Goal: Navigation & Orientation: Find specific page/section

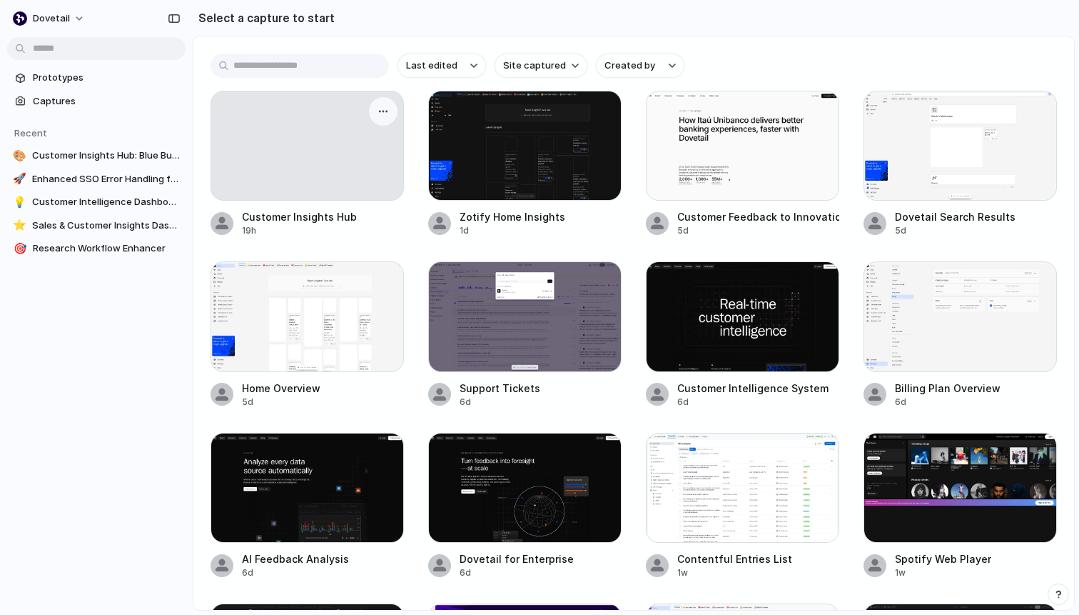
click at [313, 138] on div at bounding box center [307, 146] width 193 height 110
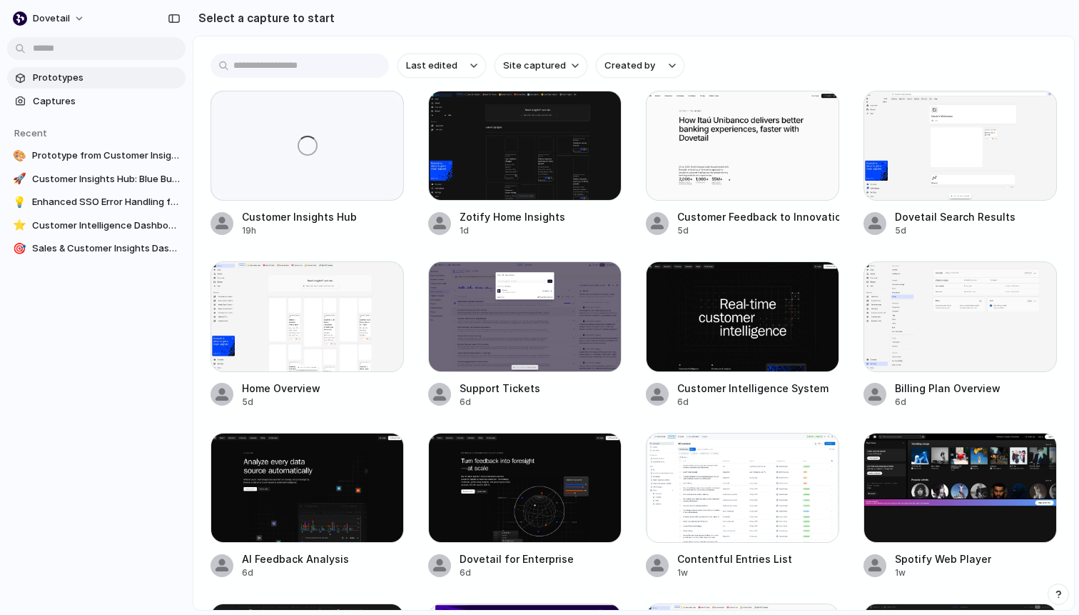
click at [71, 81] on span "Prototypes" at bounding box center [106, 78] width 147 height 14
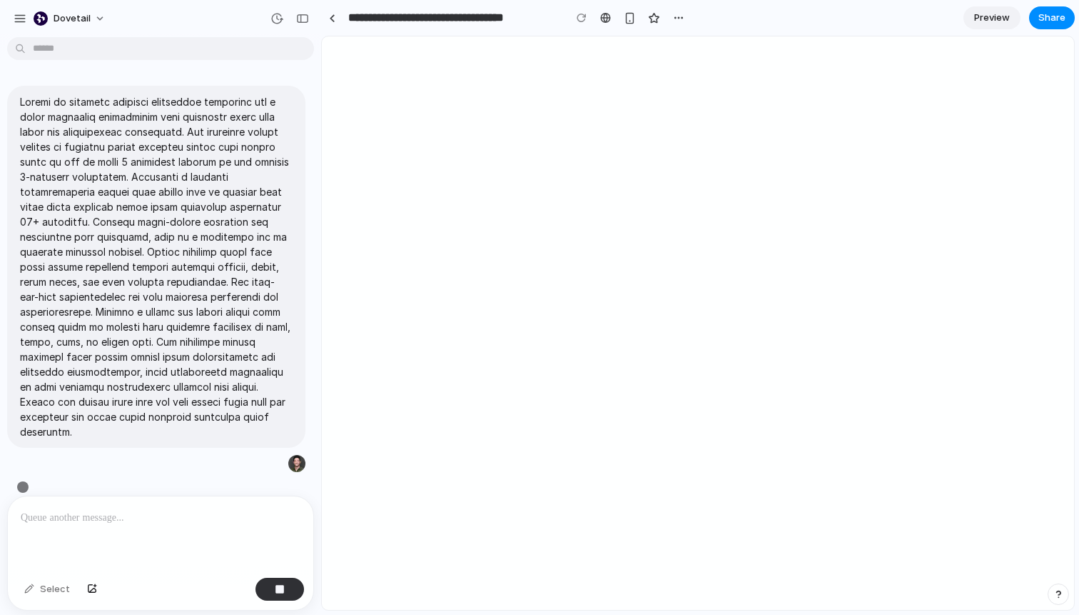
scroll to position [1, 0]
type input "**********"
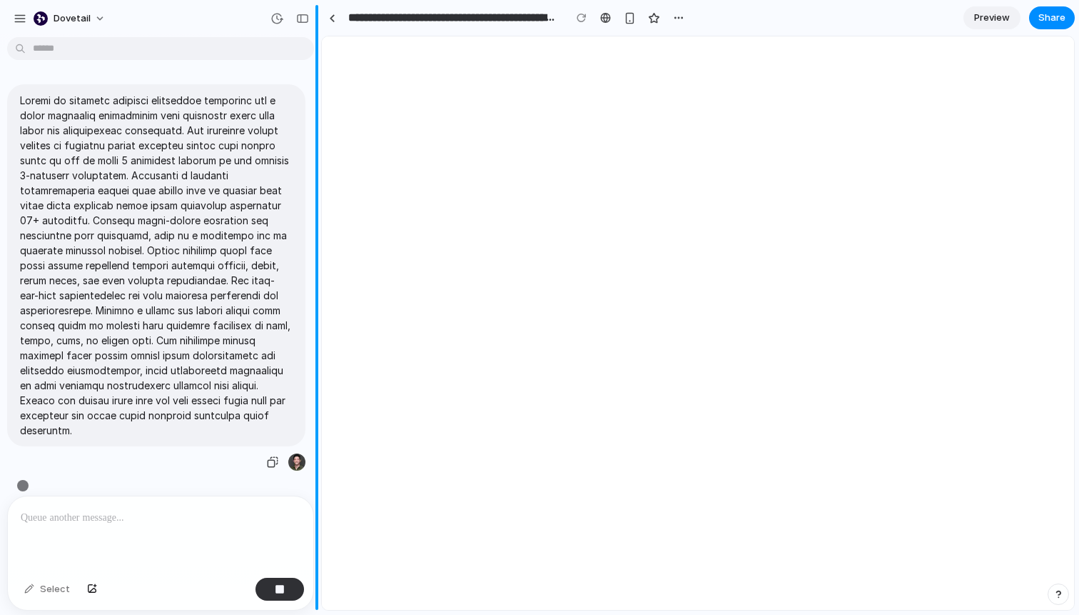
scroll to position [0, 0]
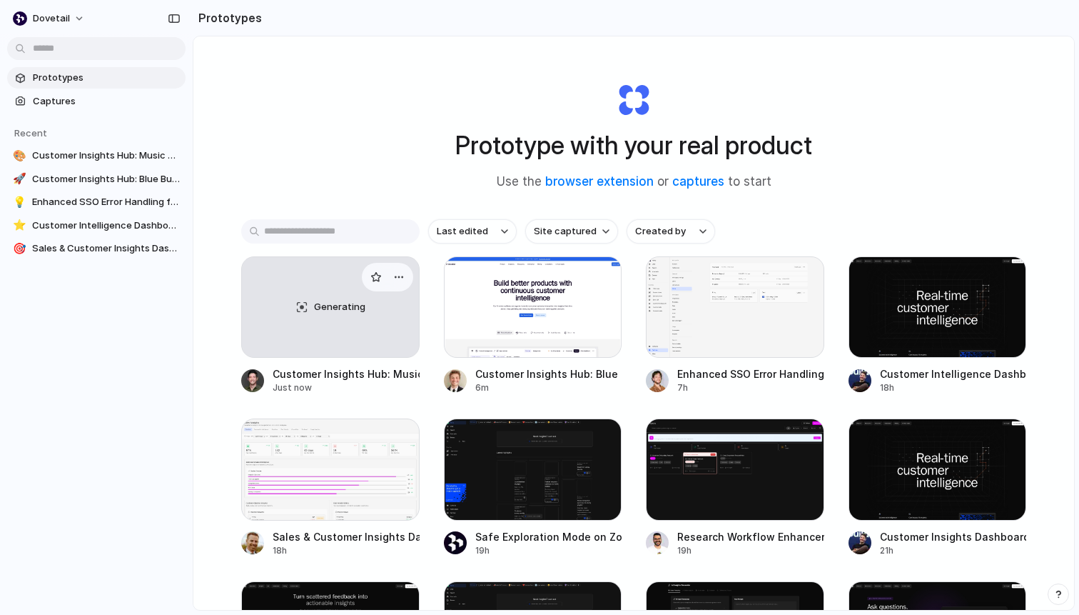
click at [284, 310] on div "Generating" at bounding box center [330, 307] width 177 height 100
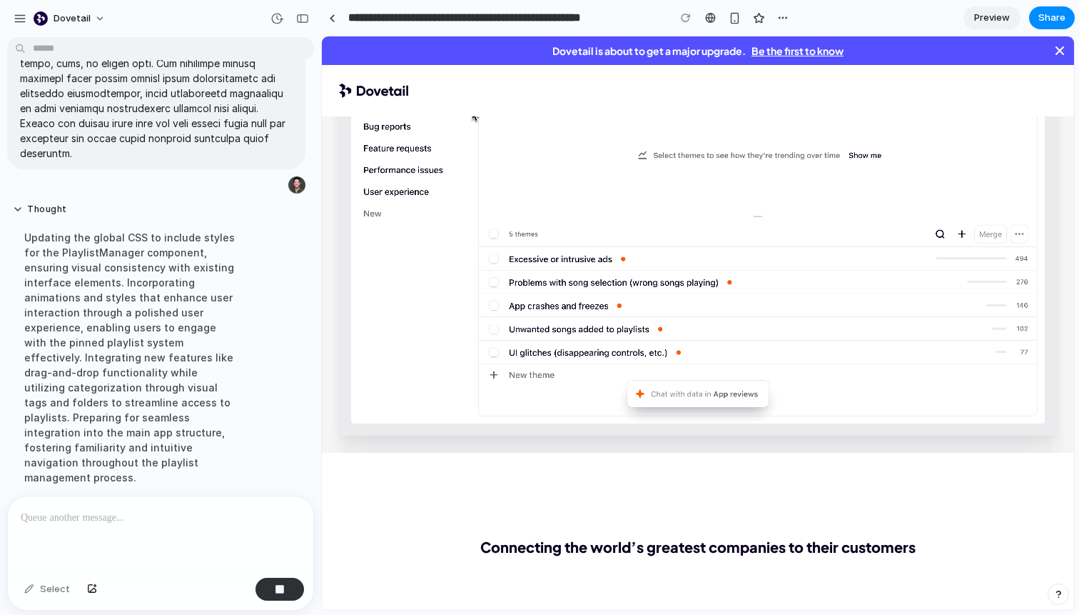
scroll to position [570, 0]
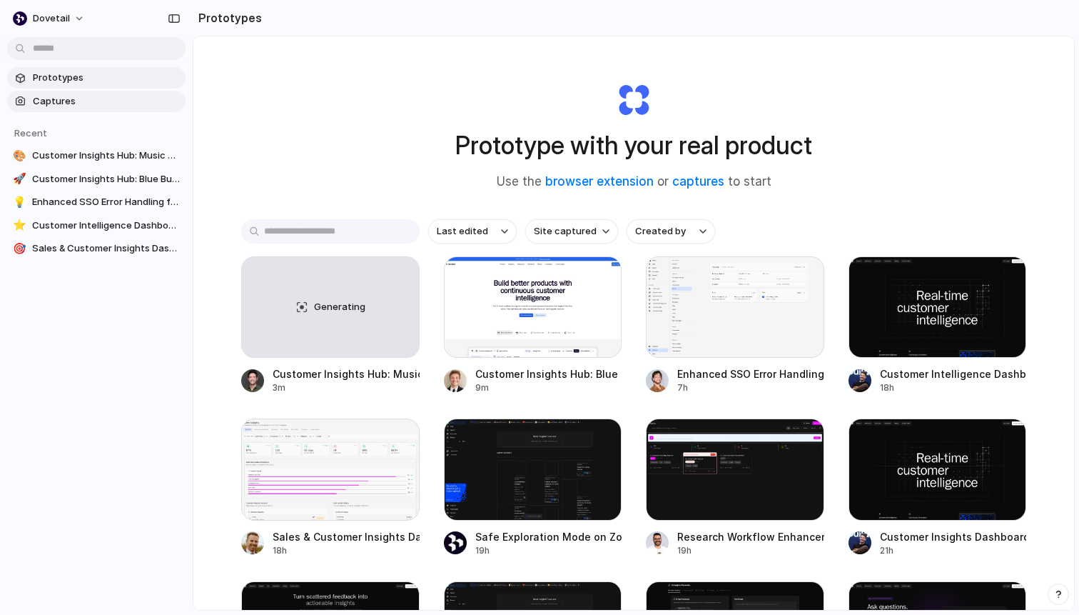
click at [60, 106] on span "Captures" at bounding box center [106, 101] width 147 height 14
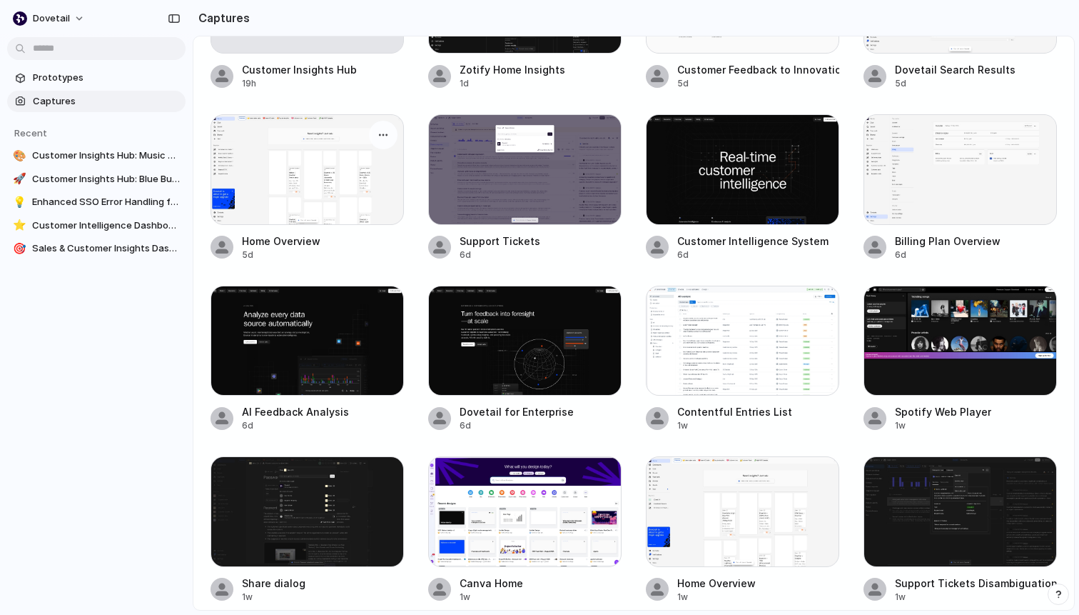
scroll to position [328, 0]
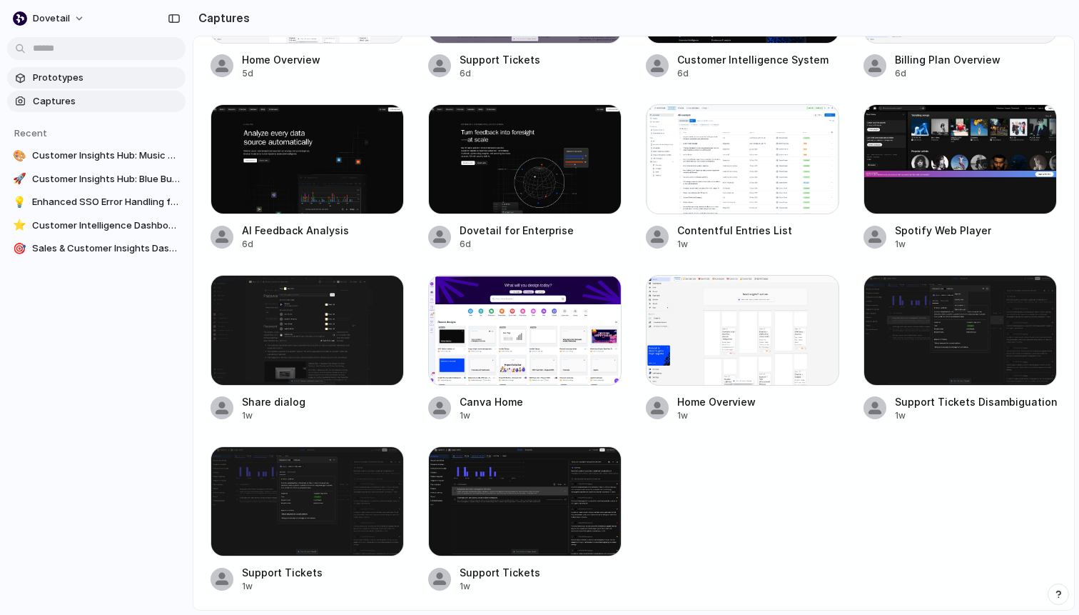
click at [79, 76] on span "Prototypes" at bounding box center [106, 78] width 147 height 14
